Goal: Check status: Check status

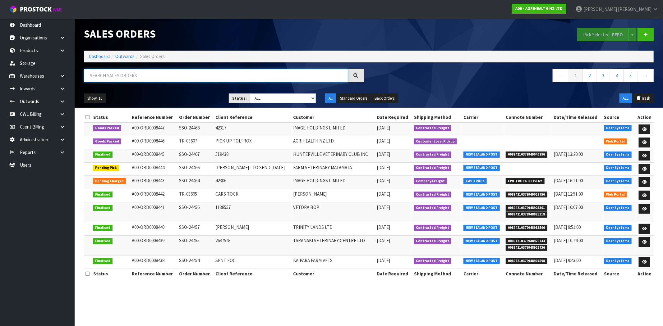
click at [163, 76] on input "text" at bounding box center [216, 75] width 264 height 13
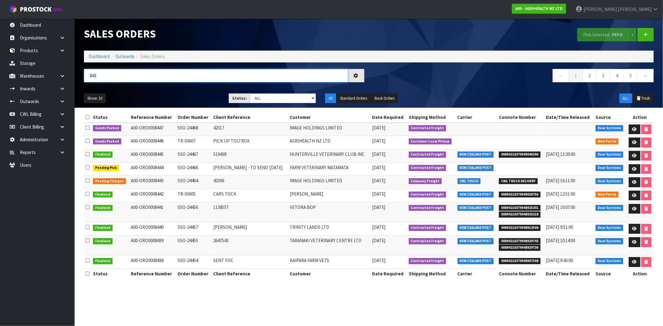
type input "8430"
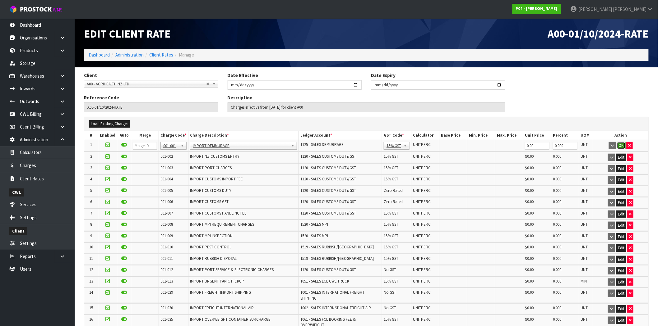
click at [623, 146] on button "OK" at bounding box center [621, 145] width 9 height 7
